Goal: Book appointment/travel/reservation: Book appointment/travel/reservation

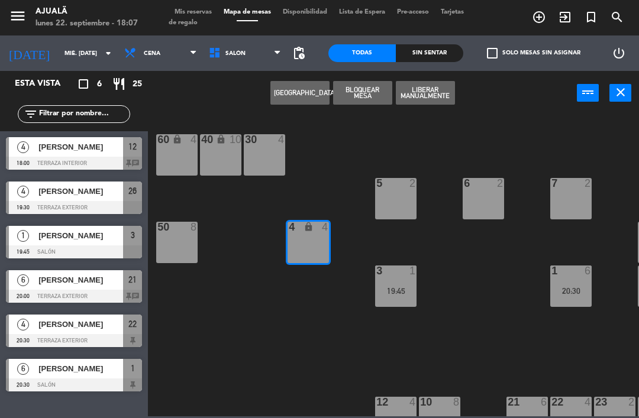
scroll to position [27, 0]
click at [301, 95] on button "[GEOGRAPHIC_DATA]" at bounding box center [299, 93] width 59 height 24
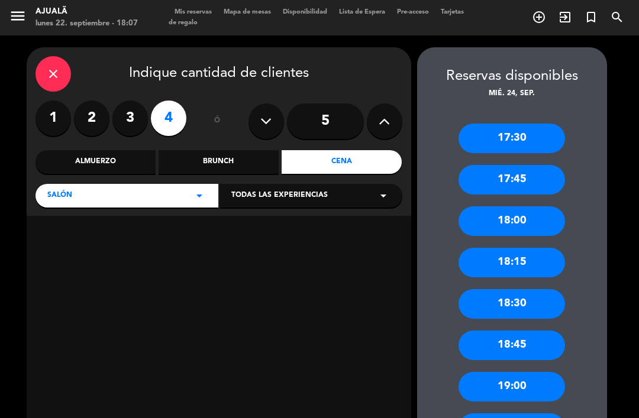
click at [138, 101] on label "3" at bounding box center [129, 118] width 35 height 35
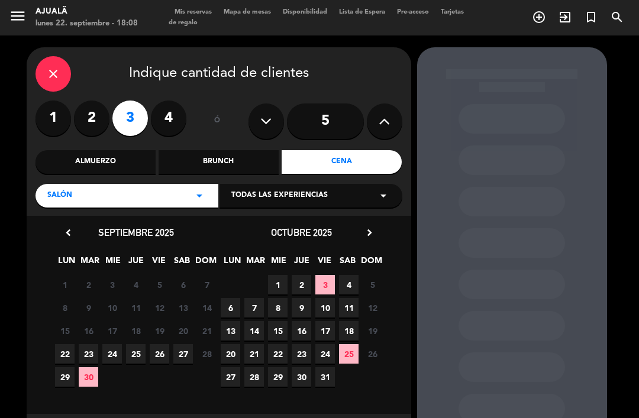
click at [89, 344] on span "23" at bounding box center [89, 354] width 20 height 20
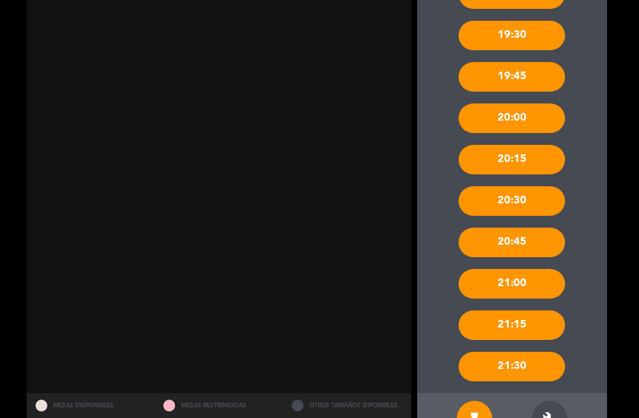
scroll to position [434, 0]
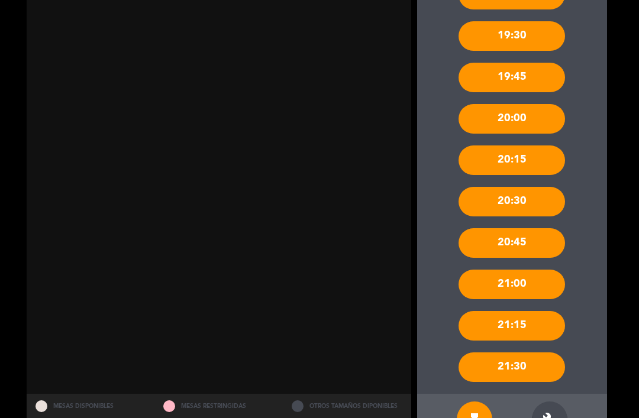
click at [548, 412] on icon "build" at bounding box center [550, 419] width 14 height 14
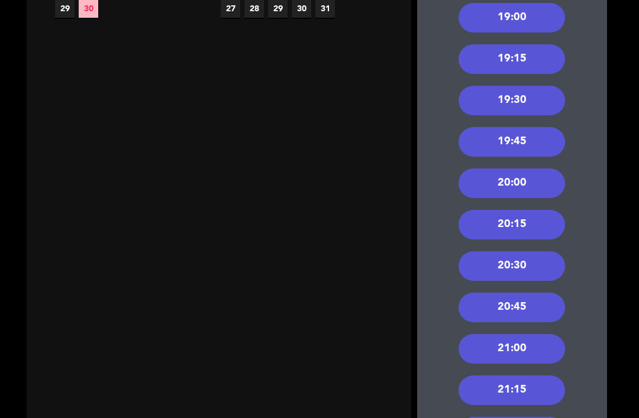
scroll to position [369, 0]
click at [525, 86] on div "19:30" at bounding box center [512, 101] width 106 height 30
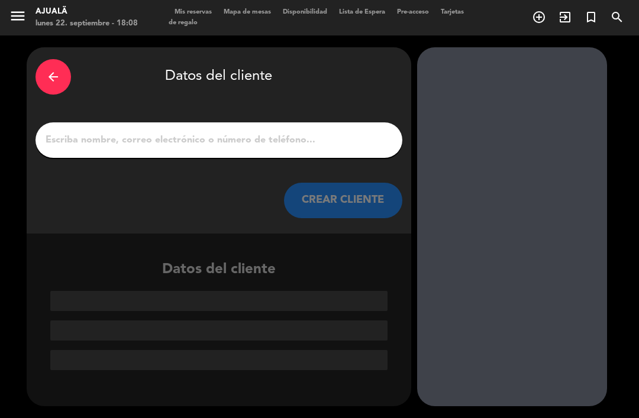
click at [249, 132] on input "1" at bounding box center [218, 140] width 349 height 17
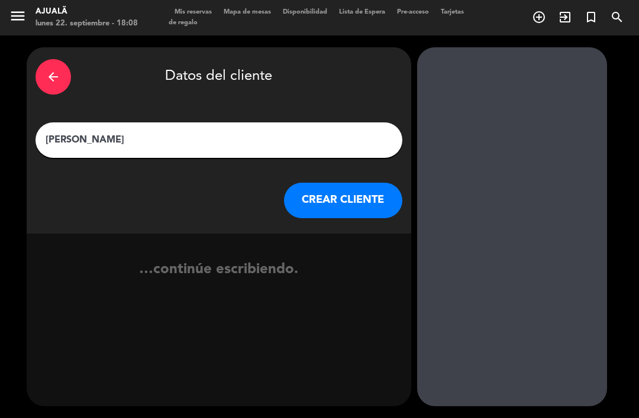
type input "[PERSON_NAME]"
click at [350, 183] on button "CREAR CLIENTE" at bounding box center [343, 200] width 118 height 35
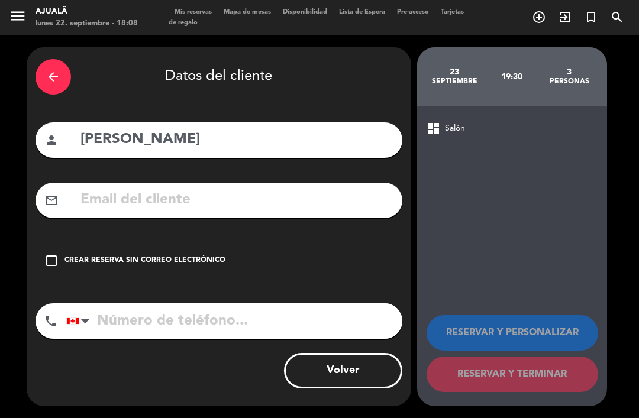
click at [242, 304] on input "tel" at bounding box center [234, 321] width 336 height 35
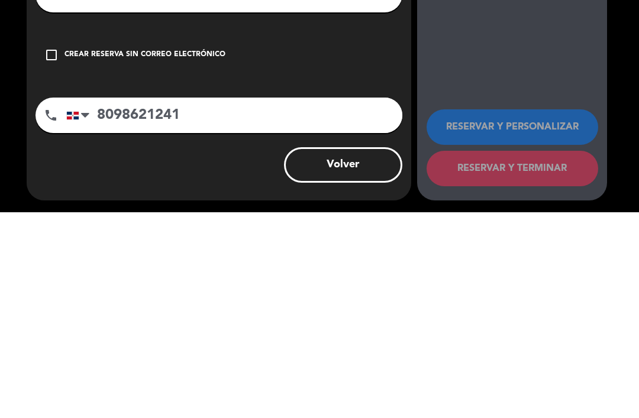
type input "8098621241"
click at [41, 243] on div "check_box_outline_blank Crear reserva sin correo electrónico" at bounding box center [218, 260] width 367 height 35
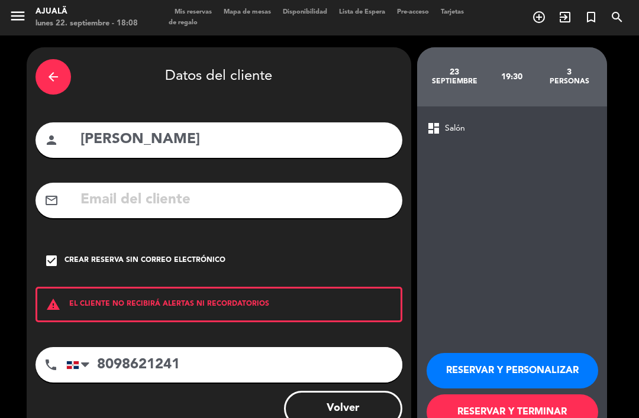
click at [487, 395] on button "RESERVAR Y TERMINAR" at bounding box center [513, 412] width 172 height 35
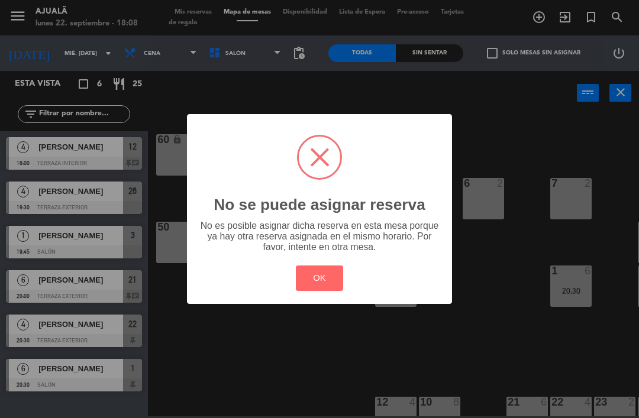
click at [297, 291] on button "OK" at bounding box center [320, 278] width 48 height 25
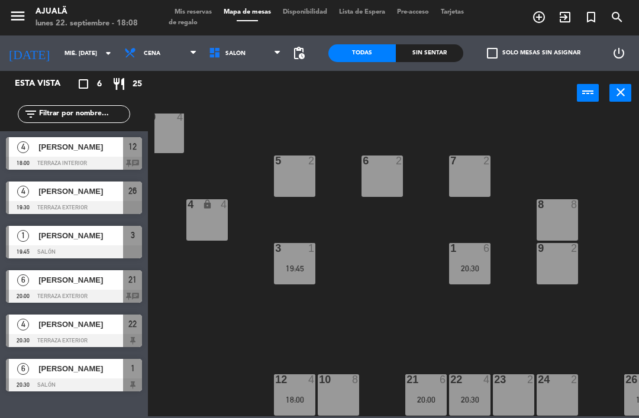
scroll to position [22, 101]
click at [205, 225] on div "4 lock 4" at bounding box center [206, 219] width 41 height 41
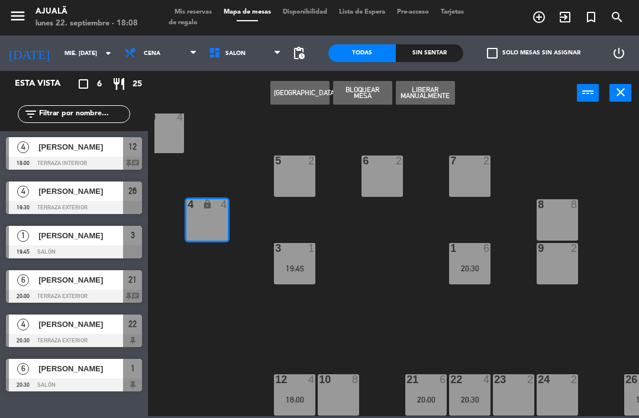
click at [299, 88] on button "[GEOGRAPHIC_DATA]" at bounding box center [299, 93] width 59 height 24
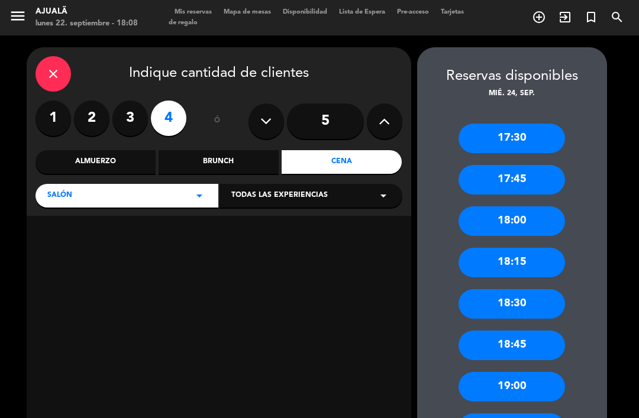
click at [44, 74] on div "close" at bounding box center [52, 73] width 35 height 35
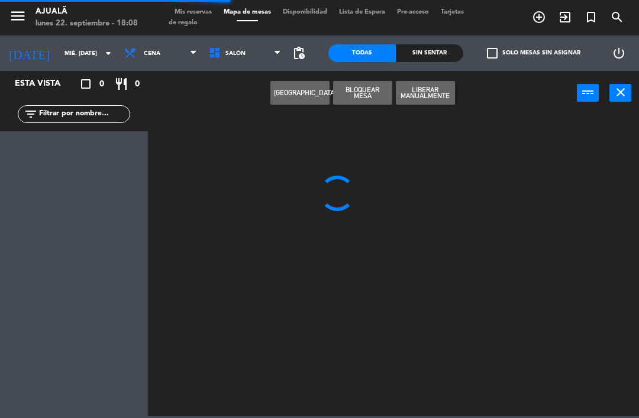
click at [59, 57] on input "mié. [DATE]" at bounding box center [99, 53] width 81 height 18
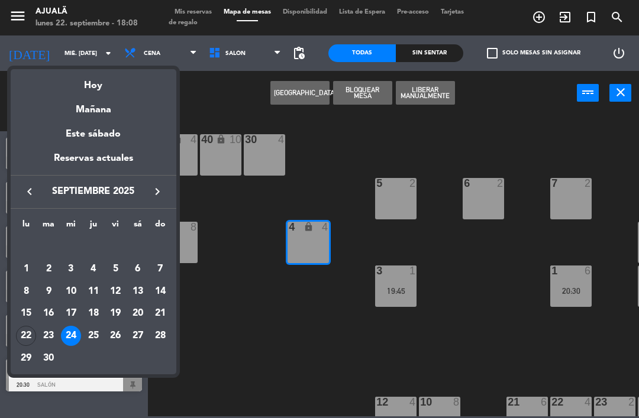
click at [51, 334] on div "23" at bounding box center [48, 336] width 20 height 20
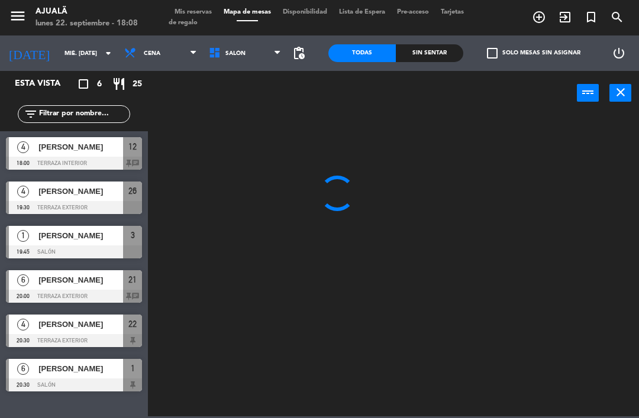
type input "[DATE] sep."
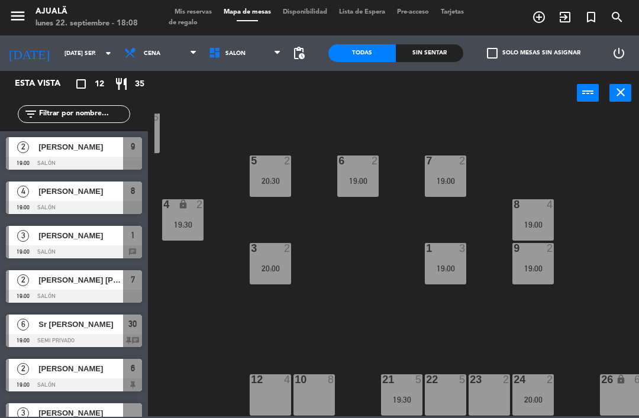
scroll to position [22, 125]
click at [275, 384] on div at bounding box center [271, 380] width 20 height 11
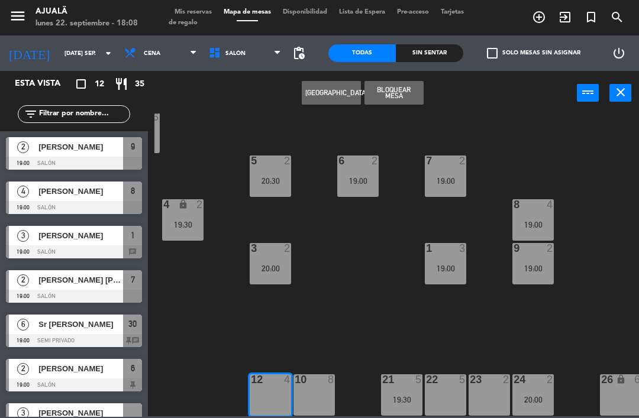
click at [332, 90] on button "[GEOGRAPHIC_DATA]" at bounding box center [331, 93] width 59 height 24
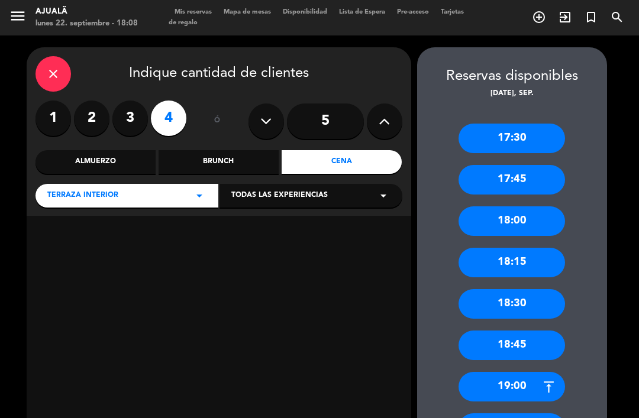
click at [136, 115] on label "3" at bounding box center [129, 118] width 35 height 35
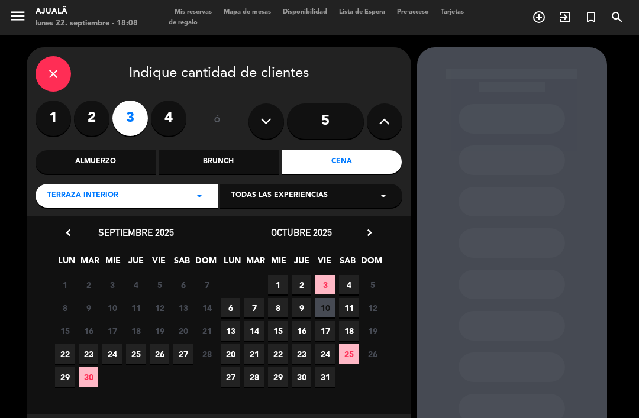
click at [91, 354] on span "23" at bounding box center [89, 354] width 20 height 20
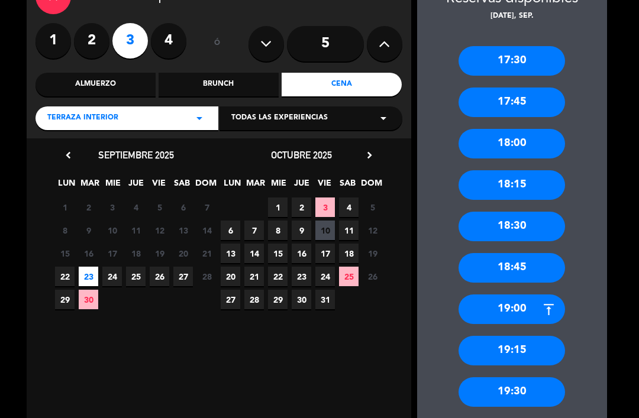
scroll to position [76, 0]
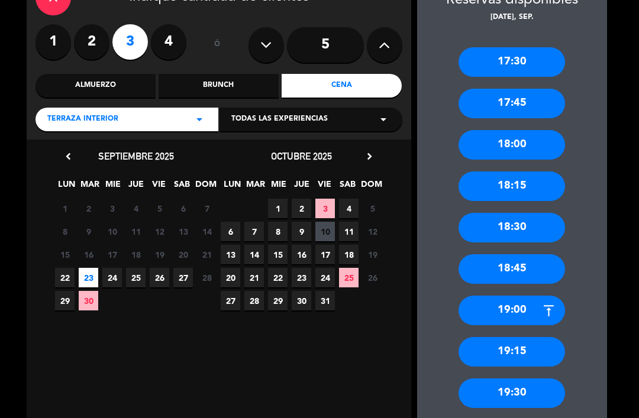
click at [534, 379] on div "19:30" at bounding box center [512, 394] width 106 height 30
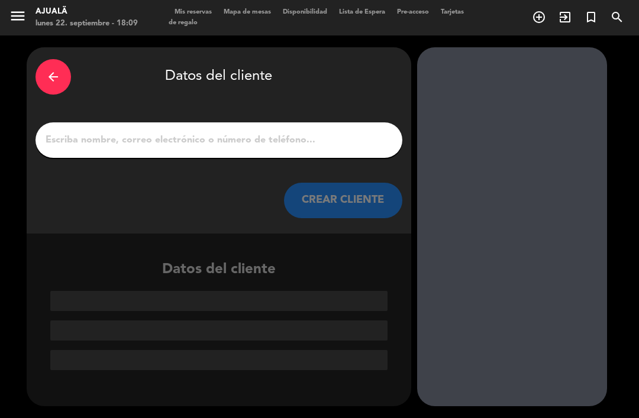
scroll to position [0, 0]
click at [303, 132] on input "1" at bounding box center [218, 140] width 349 height 17
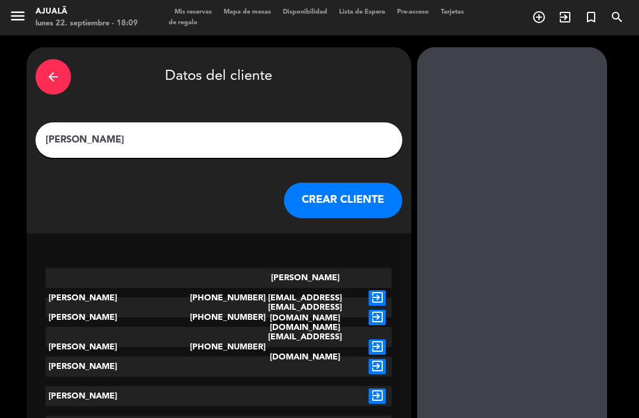
type input "[PERSON_NAME]"
click at [365, 183] on button "CREAR CLIENTE" at bounding box center [343, 200] width 118 height 35
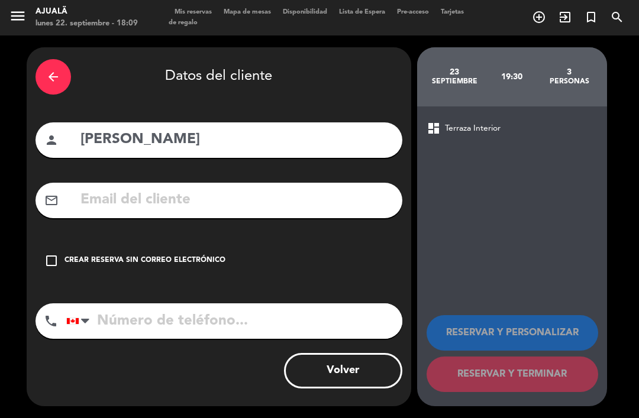
click at [47, 254] on icon "check_box_outline_blank" at bounding box center [51, 261] width 14 height 14
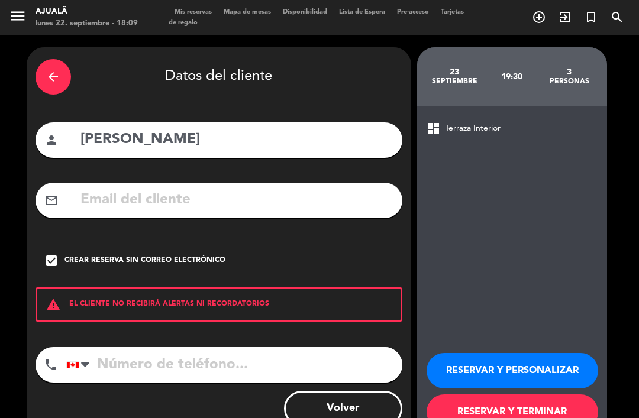
click at [251, 347] on input "tel" at bounding box center [234, 364] width 336 height 35
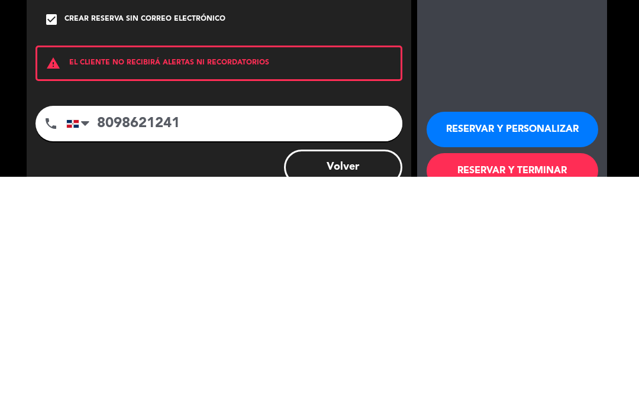
type input "8098621241"
click at [534, 395] on button "RESERVAR Y TERMINAR" at bounding box center [513, 412] width 172 height 35
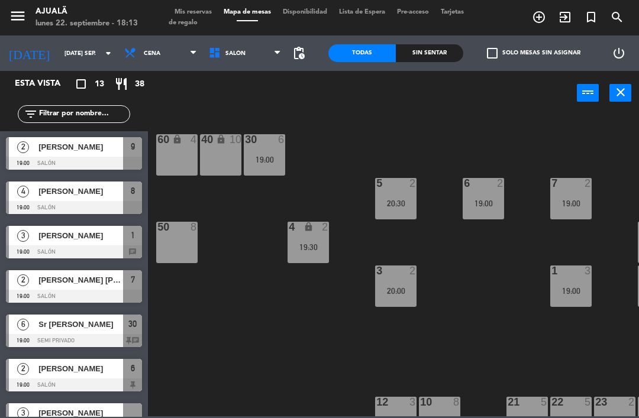
click at [59, 54] on input "[DATE] sep." at bounding box center [99, 53] width 81 height 18
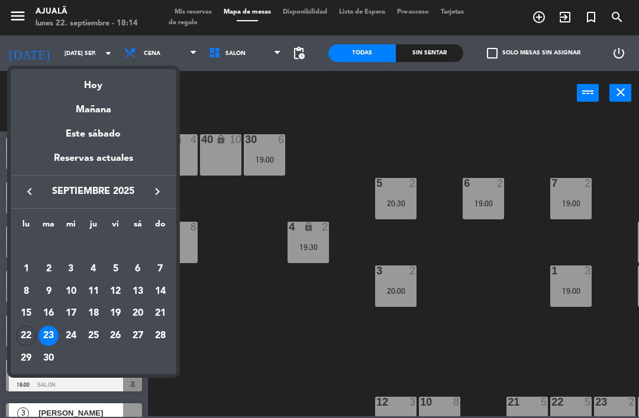
click at [21, 330] on div "22" at bounding box center [26, 336] width 20 height 20
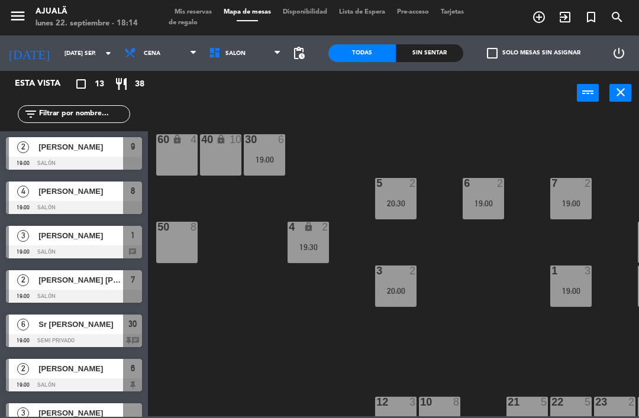
type input "lun. [DATE]"
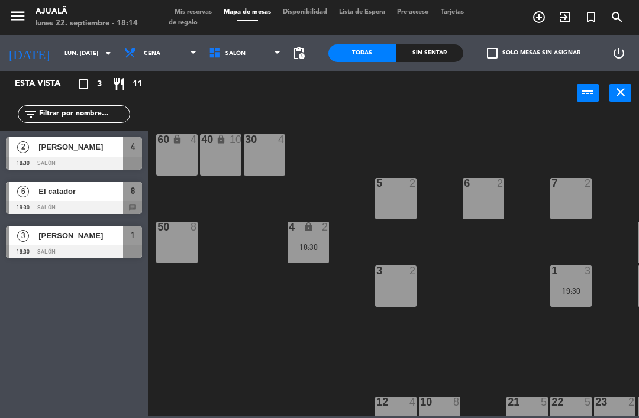
click at [102, 149] on span "[PERSON_NAME]" at bounding box center [80, 147] width 85 height 12
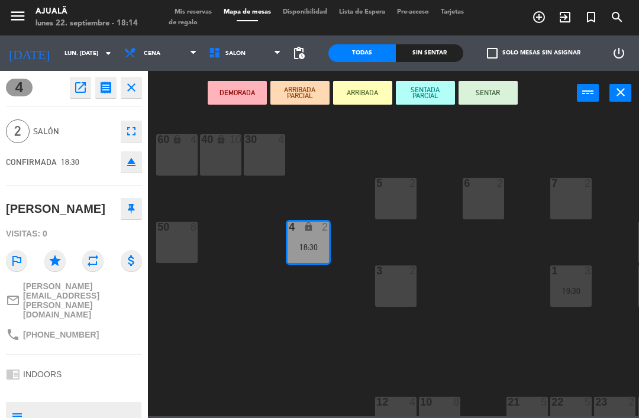
click at [510, 90] on button "SENTAR" at bounding box center [488, 93] width 59 height 24
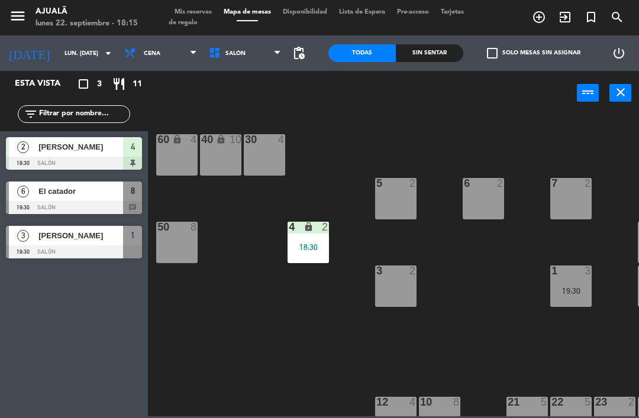
click at [99, 193] on span "El catador" at bounding box center [80, 191] width 85 height 12
click at [569, 285] on div "1 4" at bounding box center [570, 286] width 41 height 41
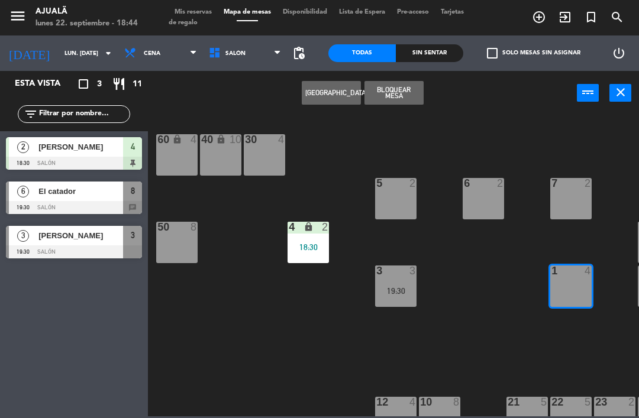
click at [341, 97] on button "[GEOGRAPHIC_DATA]" at bounding box center [331, 93] width 59 height 24
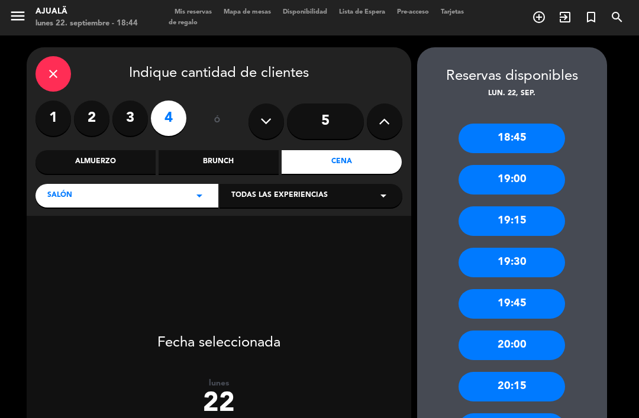
click at [56, 67] on icon "close" at bounding box center [53, 74] width 14 height 14
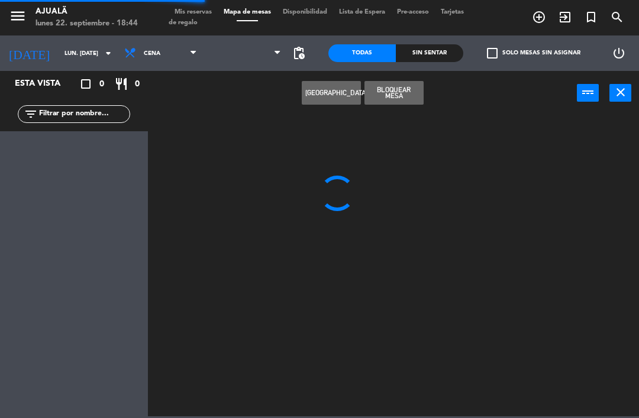
click at [298, 92] on div "Crear Reserva Bloquear Mesa power_input close" at bounding box center [362, 93] width 429 height 45
click at [329, 87] on button "[GEOGRAPHIC_DATA]" at bounding box center [331, 93] width 59 height 24
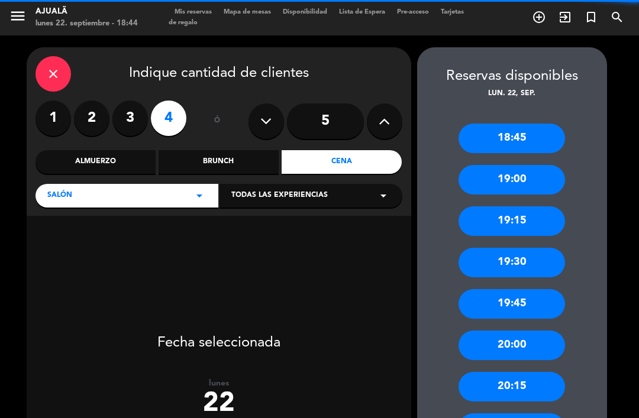
click at [60, 56] on div "close" at bounding box center [52, 73] width 35 height 35
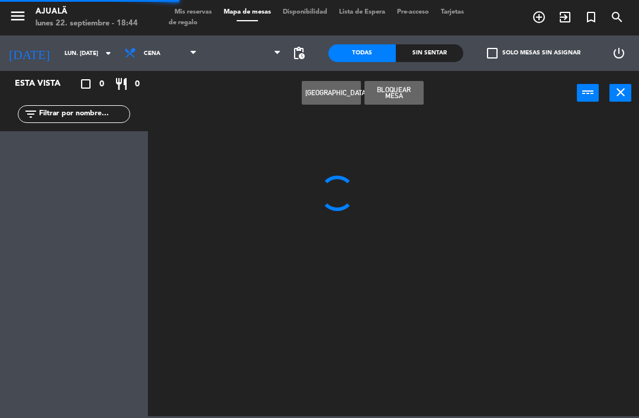
click at [282, 90] on div "Crear Reserva Bloquear Mesa power_input close" at bounding box center [362, 93] width 429 height 45
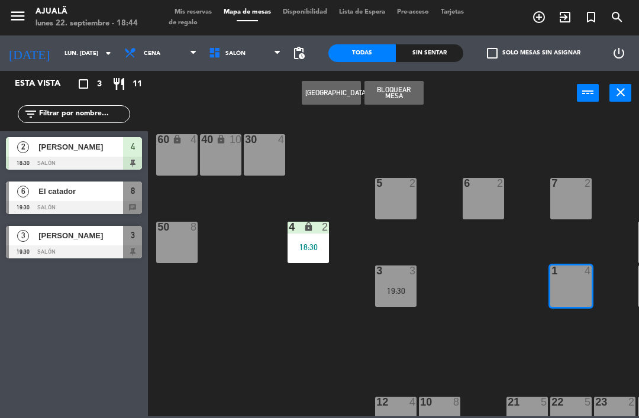
click at [338, 95] on button "[GEOGRAPHIC_DATA]" at bounding box center [331, 93] width 59 height 24
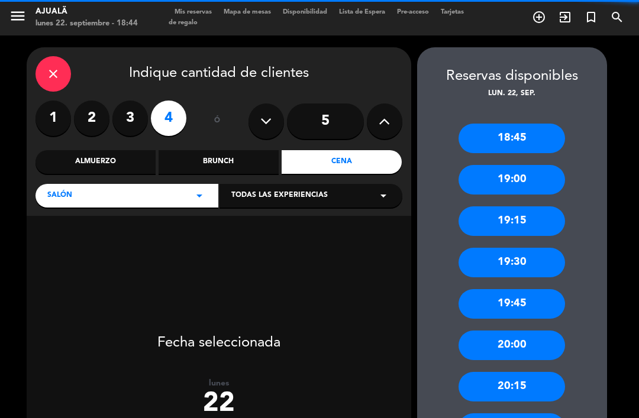
click at [47, 67] on icon "close" at bounding box center [53, 74] width 14 height 14
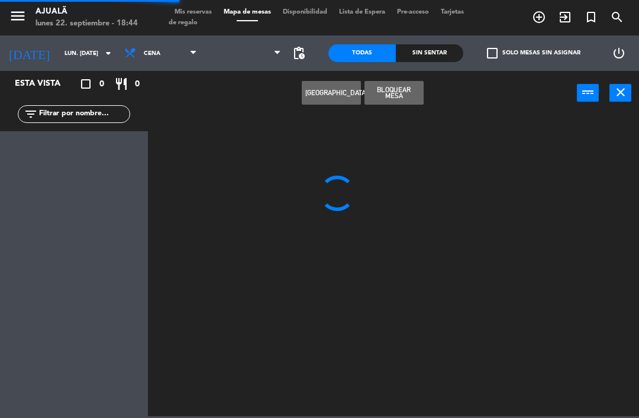
click at [302, 96] on button "[GEOGRAPHIC_DATA]" at bounding box center [331, 93] width 59 height 24
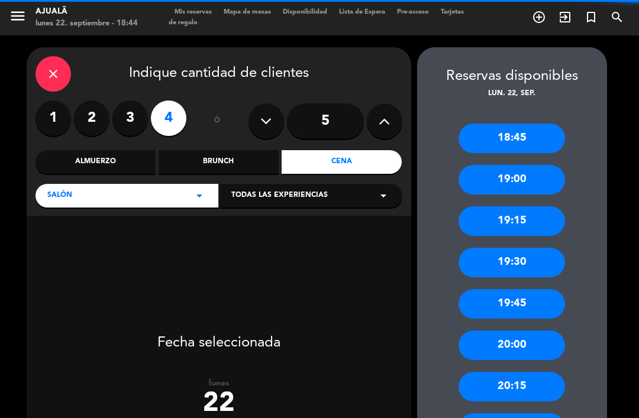
click at [37, 56] on div "close" at bounding box center [52, 73] width 35 height 35
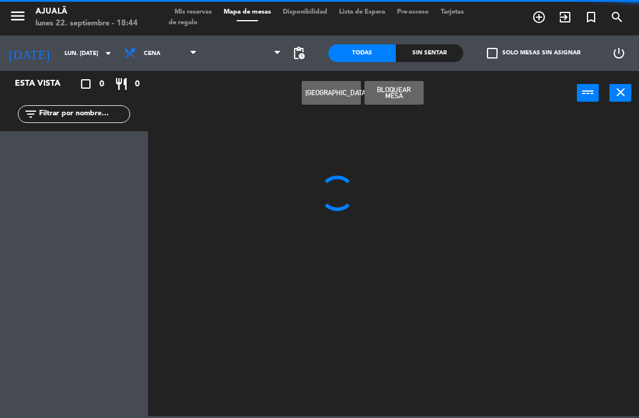
click at [297, 92] on div "Crear Reserva Bloquear Mesa power_input close" at bounding box center [362, 93] width 429 height 45
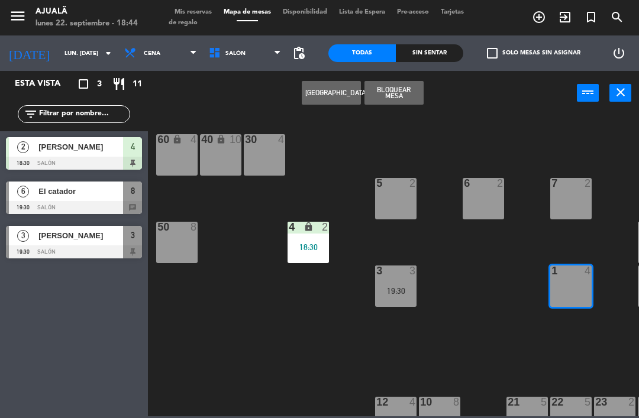
click at [332, 95] on button "[GEOGRAPHIC_DATA]" at bounding box center [331, 93] width 59 height 24
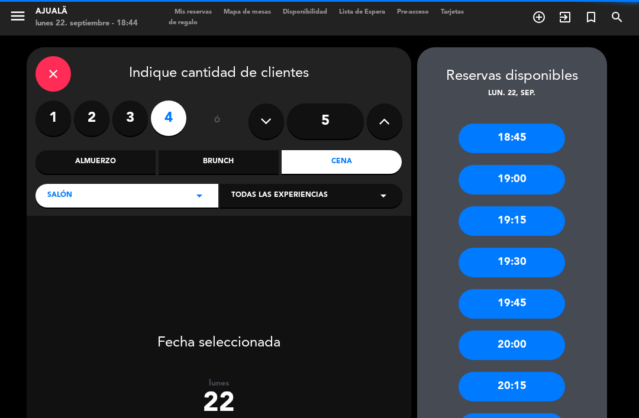
click at [44, 56] on div "close" at bounding box center [52, 73] width 35 height 35
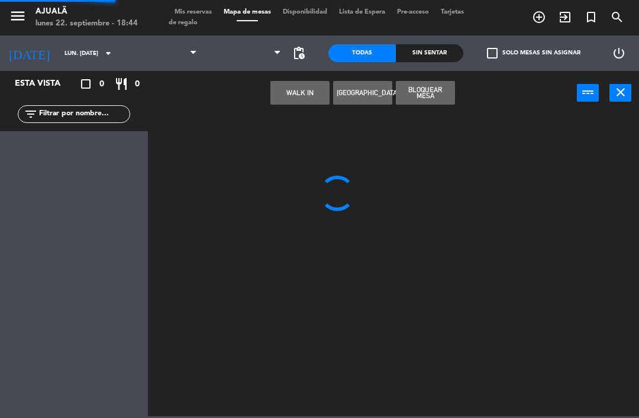
click at [333, 91] on button "[GEOGRAPHIC_DATA]" at bounding box center [362, 93] width 59 height 24
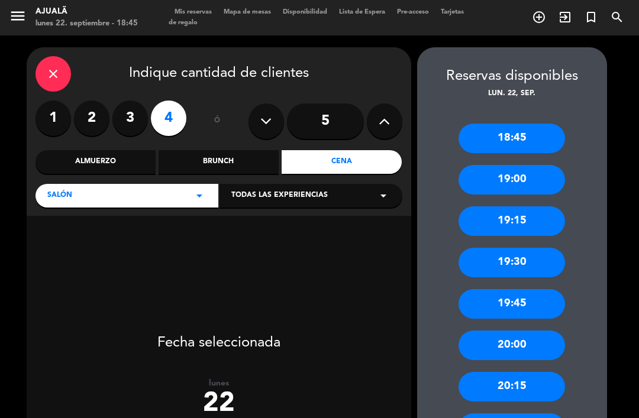
click at [55, 56] on div "close" at bounding box center [52, 73] width 35 height 35
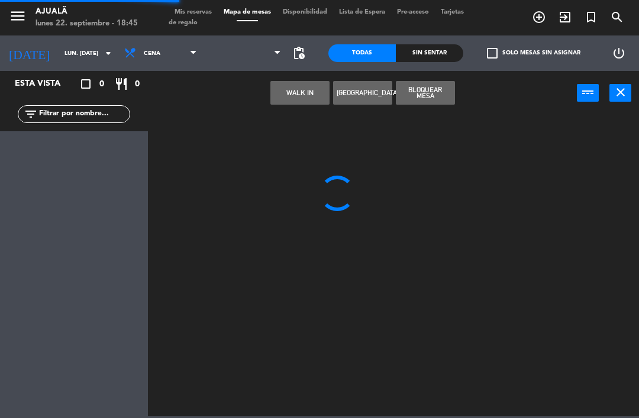
click at [295, 96] on button "WALK IN" at bounding box center [299, 93] width 59 height 24
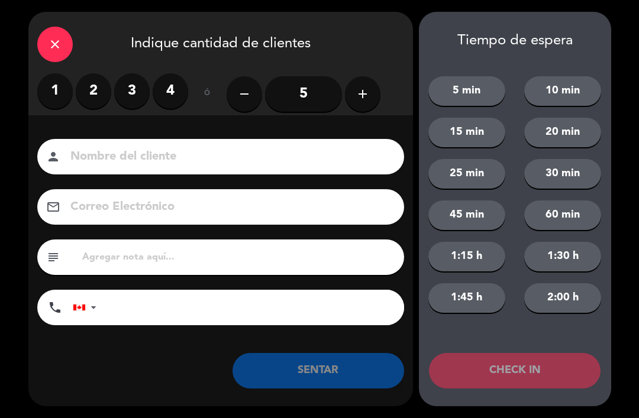
click at [163, 77] on label "4" at bounding box center [170, 90] width 35 height 35
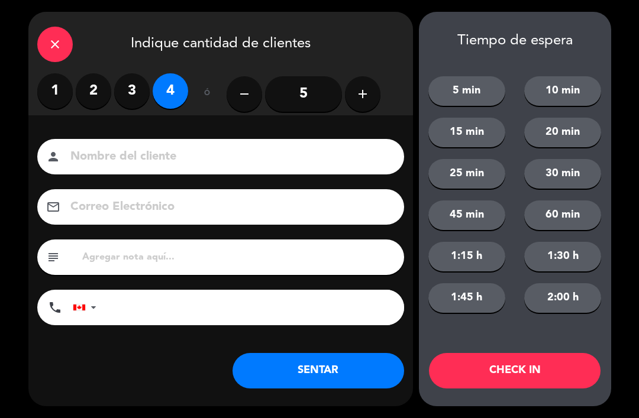
click at [297, 359] on button "SENTAR" at bounding box center [319, 370] width 172 height 35
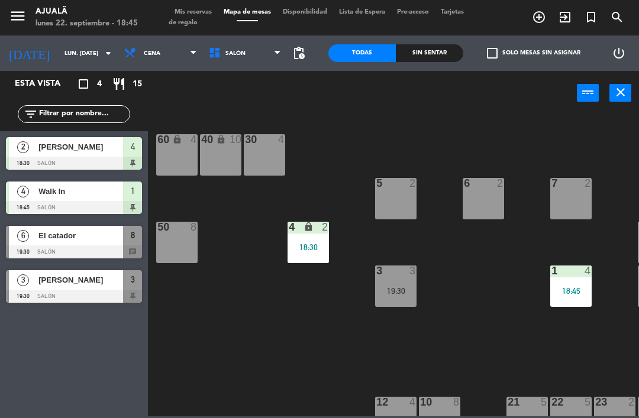
click at [66, 49] on input "lun. [DATE]" at bounding box center [99, 53] width 81 height 18
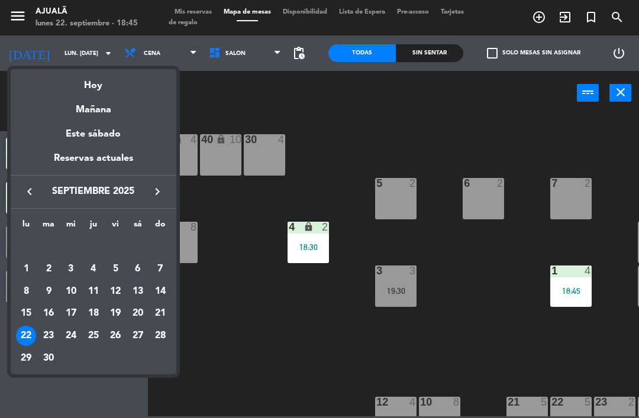
click at [52, 334] on div "23" at bounding box center [48, 336] width 20 height 20
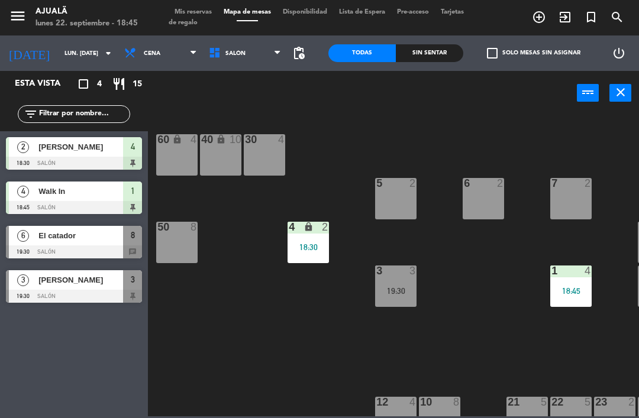
type input "[DATE] sep."
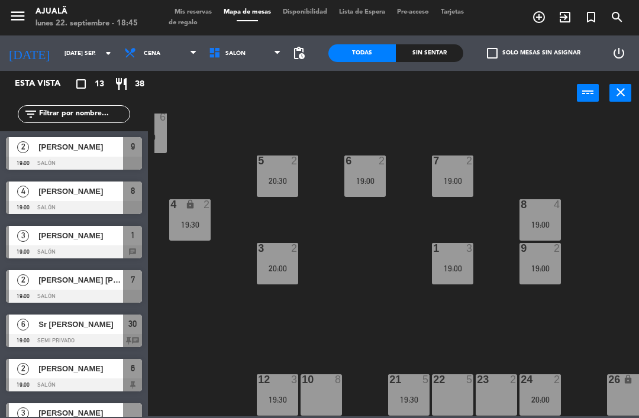
scroll to position [22, 117]
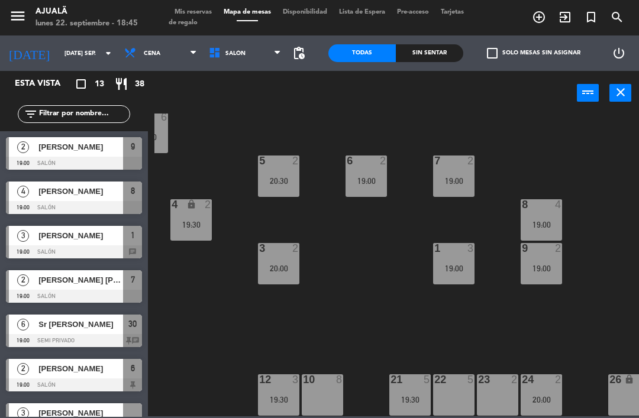
click at [462, 394] on div "22 5" at bounding box center [453, 395] width 41 height 41
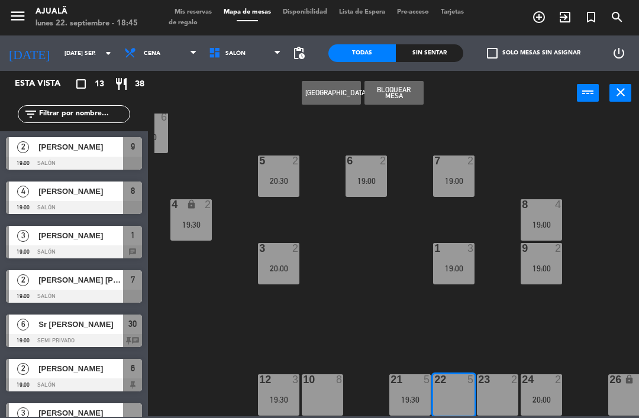
click at [339, 102] on button "[GEOGRAPHIC_DATA]" at bounding box center [331, 93] width 59 height 24
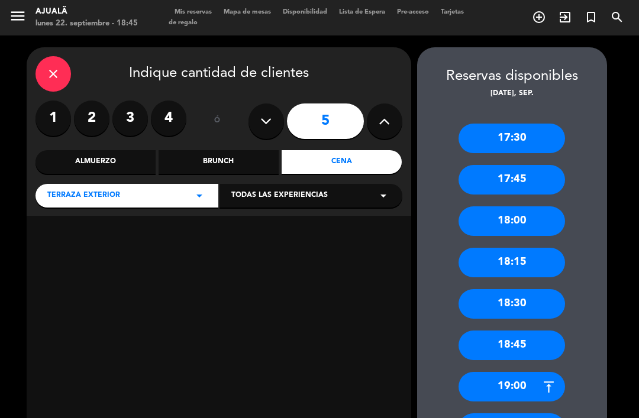
click at [134, 101] on label "3" at bounding box center [129, 118] width 35 height 35
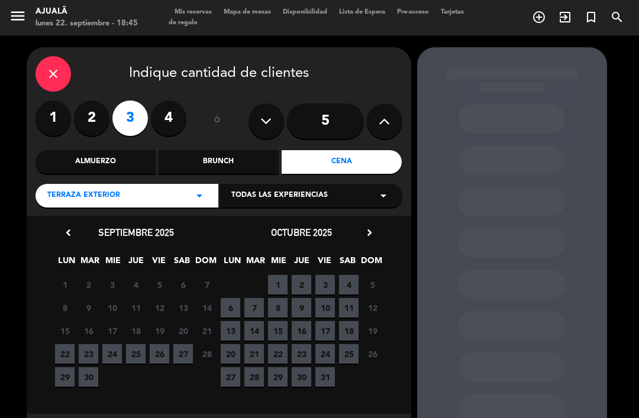
click at [92, 344] on span "23" at bounding box center [89, 354] width 20 height 20
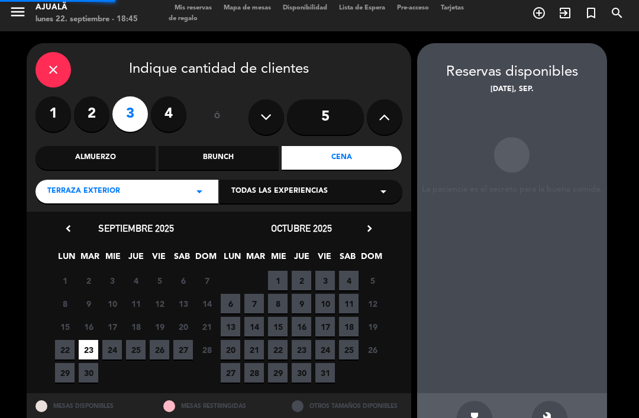
scroll to position [4, 0]
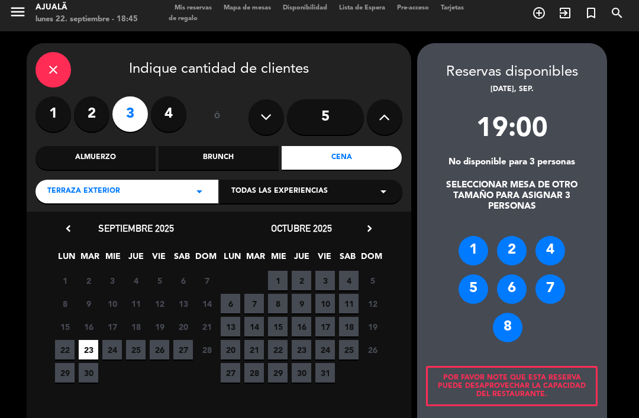
click at [550, 236] on div "4" at bounding box center [550, 251] width 30 height 30
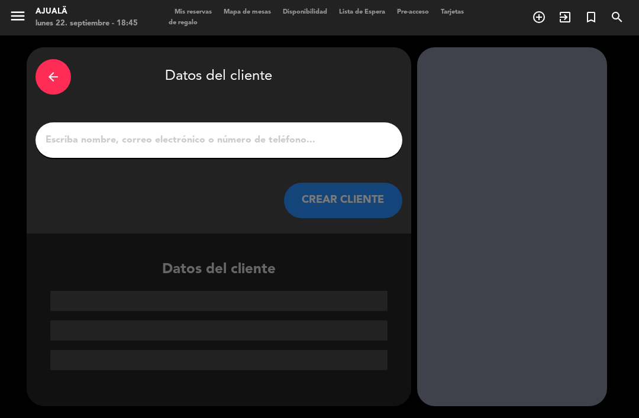
click at [319, 132] on input "1" at bounding box center [218, 140] width 349 height 17
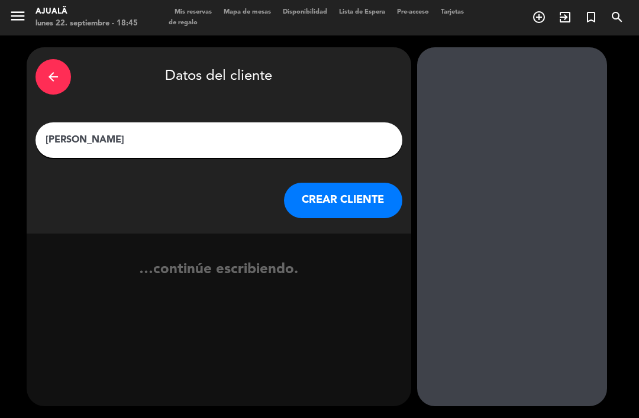
type input "[PERSON_NAME]"
click at [360, 183] on button "CREAR CLIENTE" at bounding box center [343, 200] width 118 height 35
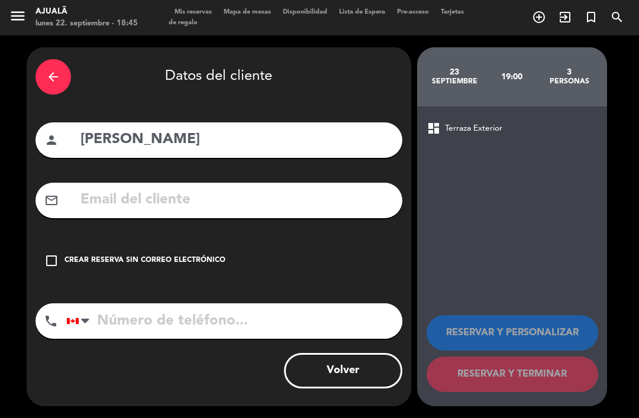
click at [56, 243] on div "check_box_outline_blank Crear reserva sin correo electrónico" at bounding box center [218, 260] width 367 height 35
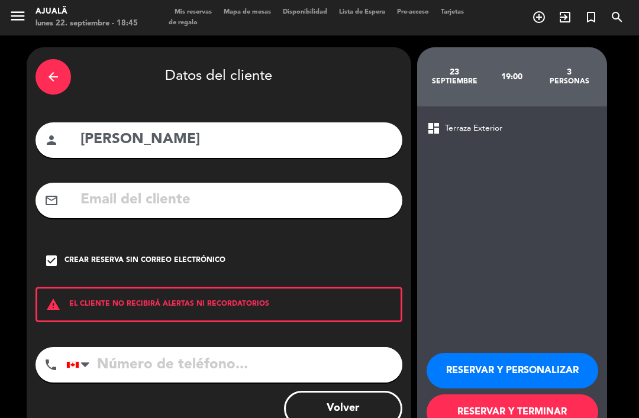
click at [485, 353] on button "RESERVAR Y PERSONALIZAR" at bounding box center [513, 370] width 172 height 35
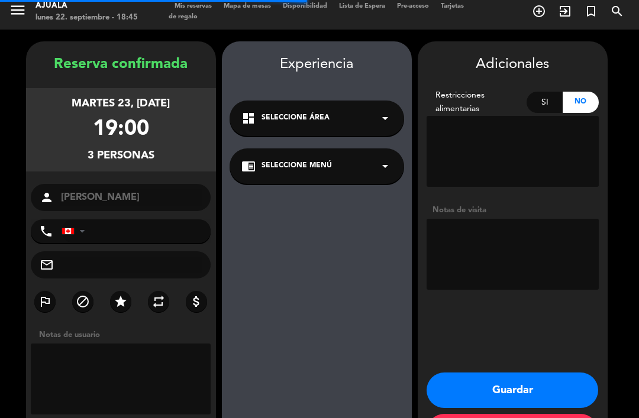
scroll to position [17, 0]
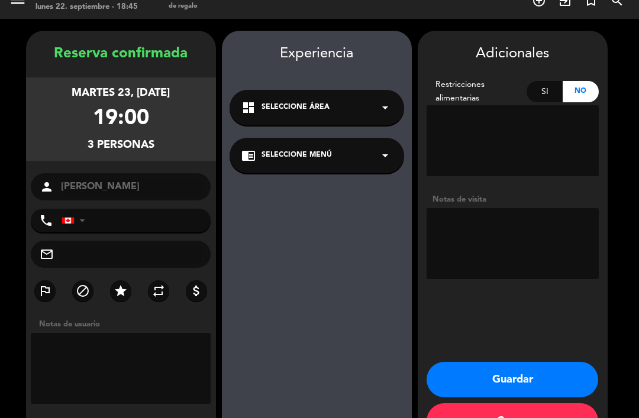
click at [503, 208] on textarea at bounding box center [513, 243] width 172 height 71
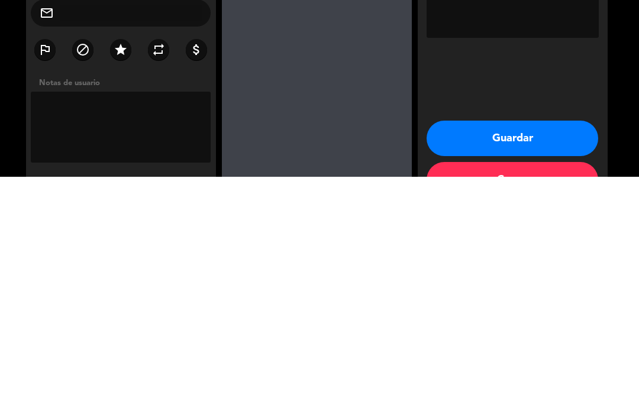
type textarea "OTH"
click at [526, 362] on button "Guardar" at bounding box center [513, 379] width 172 height 35
